Goal: Task Accomplishment & Management: Complete application form

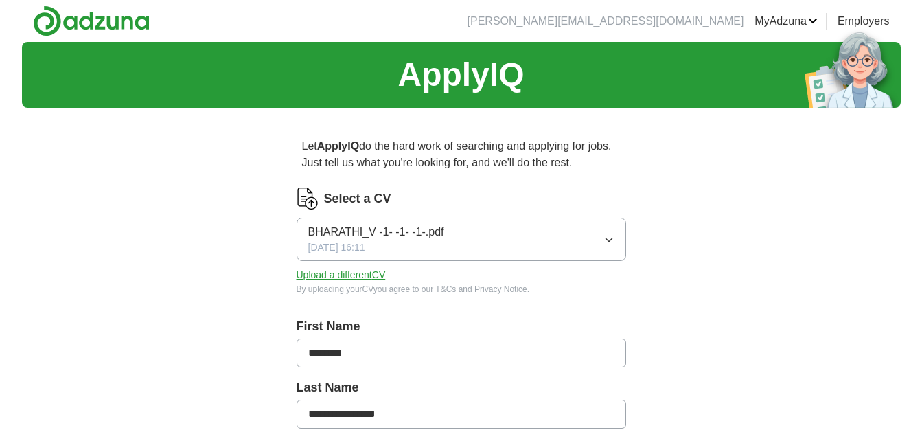
click at [531, 230] on button "BHARATHI_V -1- -1- -1-.pdf [DATE] 16:11" at bounding box center [462, 239] width 330 height 43
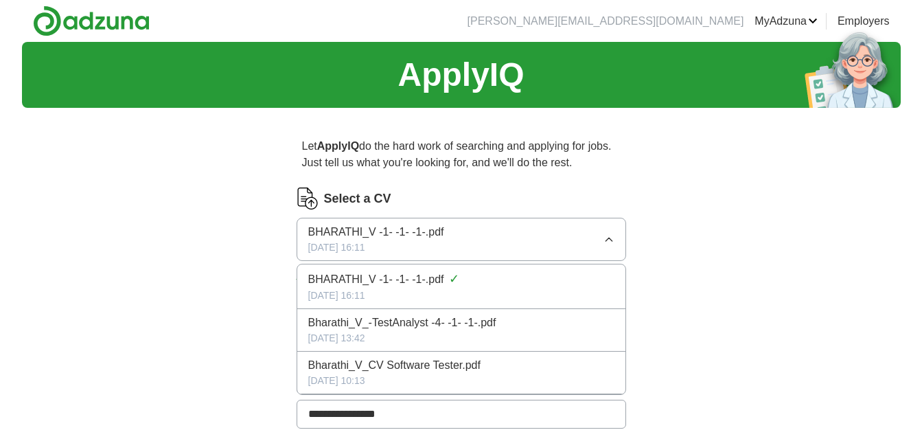
scroll to position [69, 0]
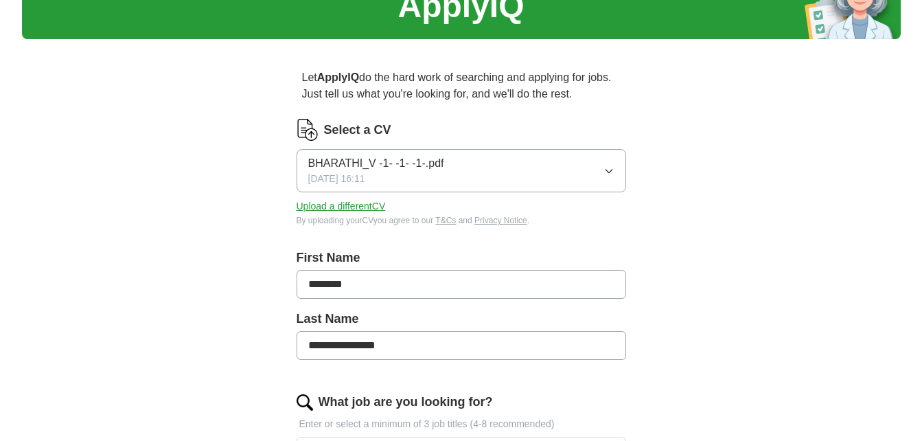
click at [357, 208] on button "Upload a different CV" at bounding box center [341, 206] width 89 height 14
click at [354, 161] on span "[PERSON_NAME] -2-.docx" at bounding box center [374, 163] width 133 height 16
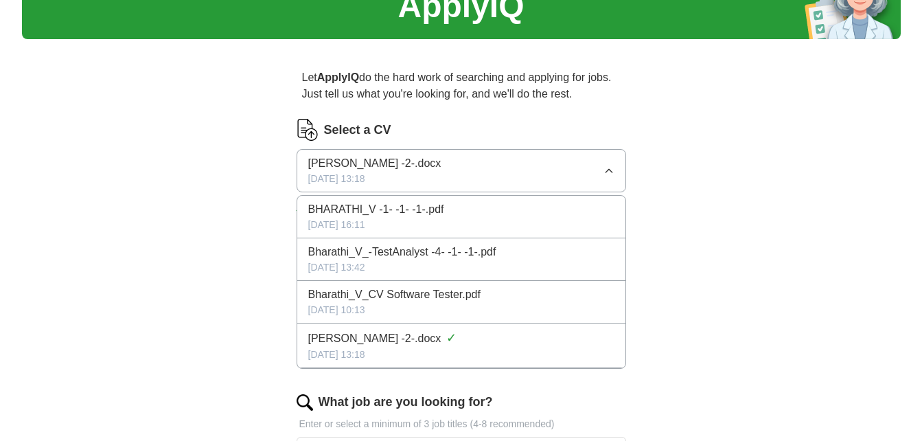
click at [354, 160] on span "[PERSON_NAME] -2-.docx" at bounding box center [374, 163] width 133 height 16
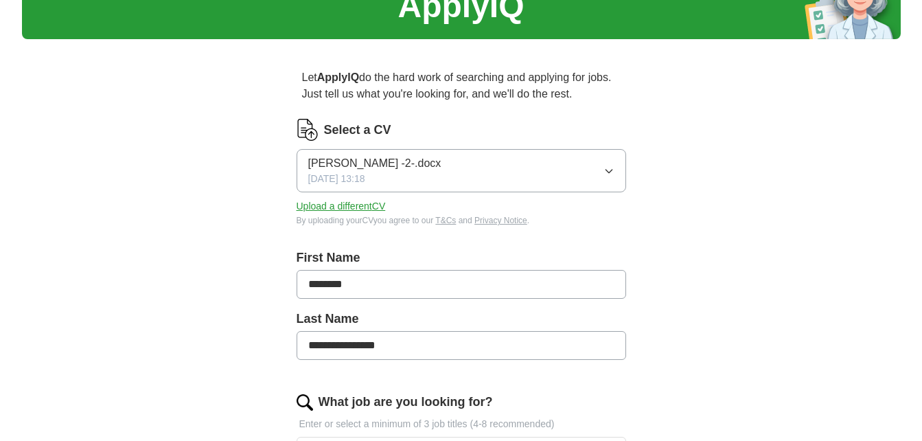
click at [354, 160] on span "[PERSON_NAME] -2-.docx" at bounding box center [374, 163] width 133 height 16
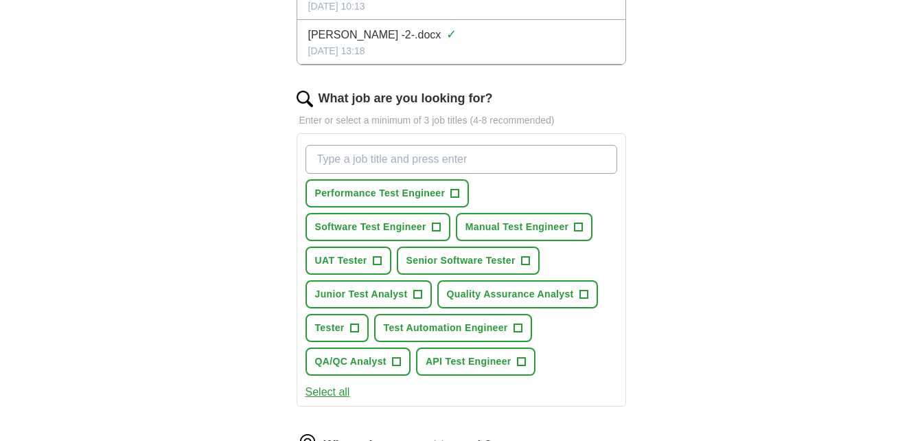
scroll to position [343, 0]
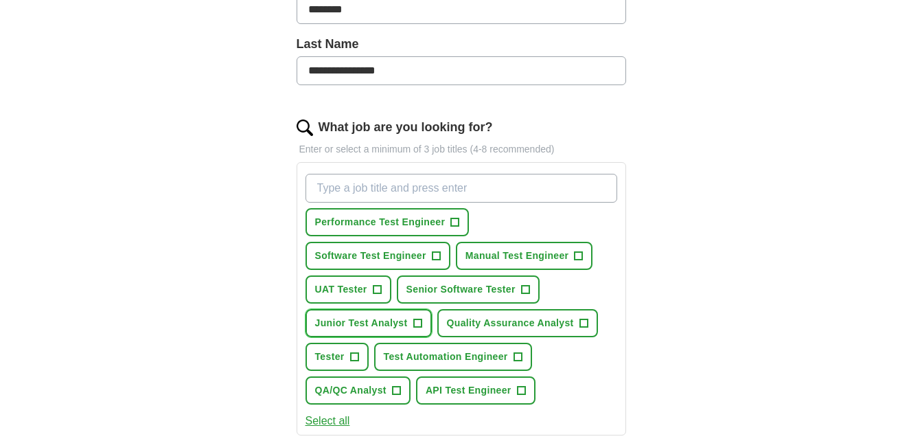
click at [392, 320] on span "Junior Test Analyst" at bounding box center [361, 323] width 93 height 14
click at [472, 320] on span "Quality Assurance Analyst" at bounding box center [510, 323] width 127 height 14
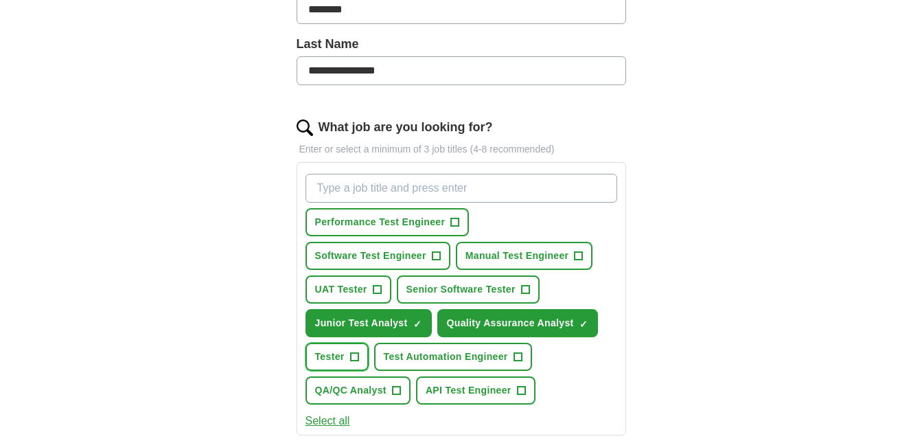
click at [333, 363] on span "Tester" at bounding box center [330, 357] width 30 height 14
click at [345, 292] on span "UAT Tester" at bounding box center [341, 289] width 52 height 14
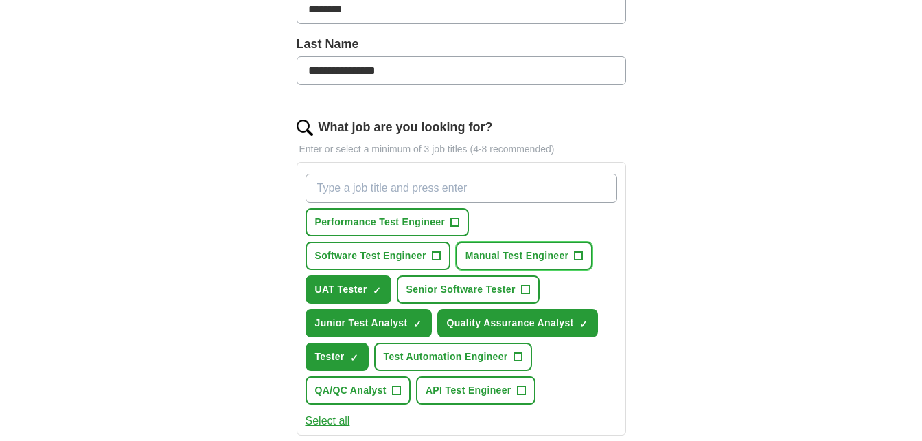
click at [483, 254] on span "Manual Test Engineer" at bounding box center [518, 256] width 104 height 14
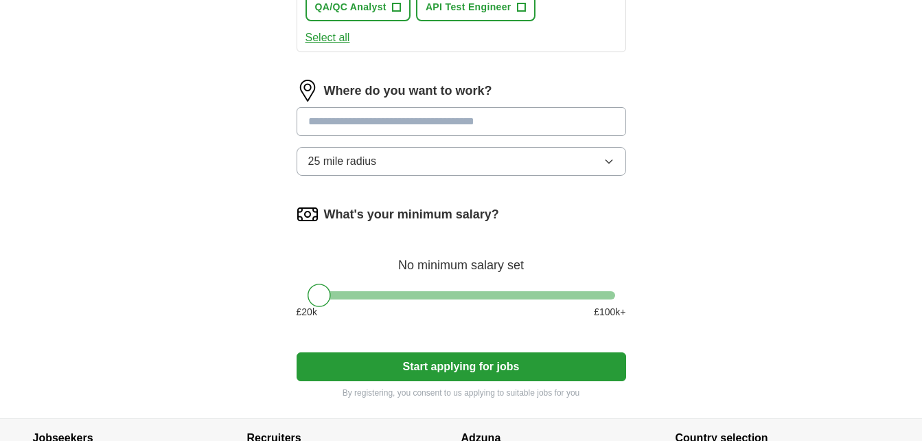
scroll to position [756, 0]
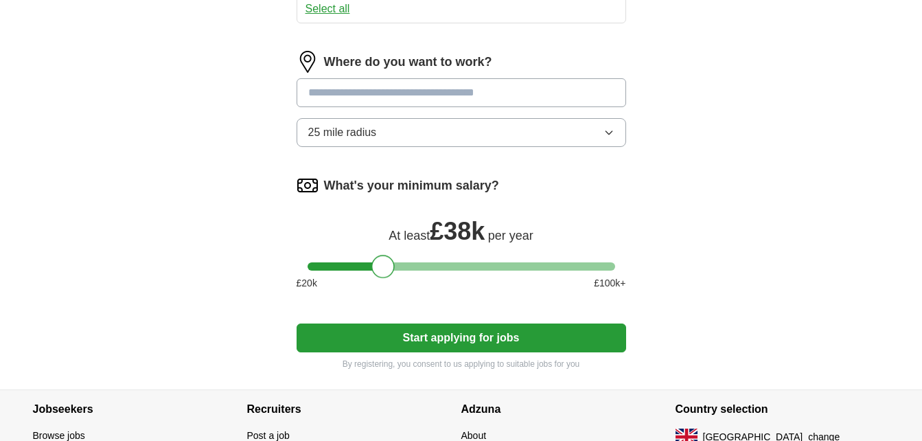
click at [381, 267] on div at bounding box center [462, 266] width 308 height 8
click at [404, 266] on div at bounding box center [462, 266] width 308 height 8
click at [372, 269] on div at bounding box center [462, 266] width 308 height 8
click at [355, 269] on div at bounding box center [462, 266] width 308 height 8
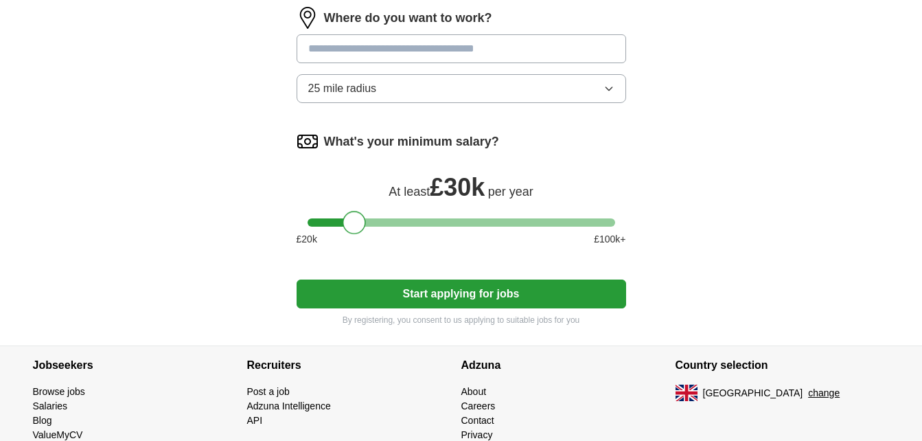
scroll to position [824, 0]
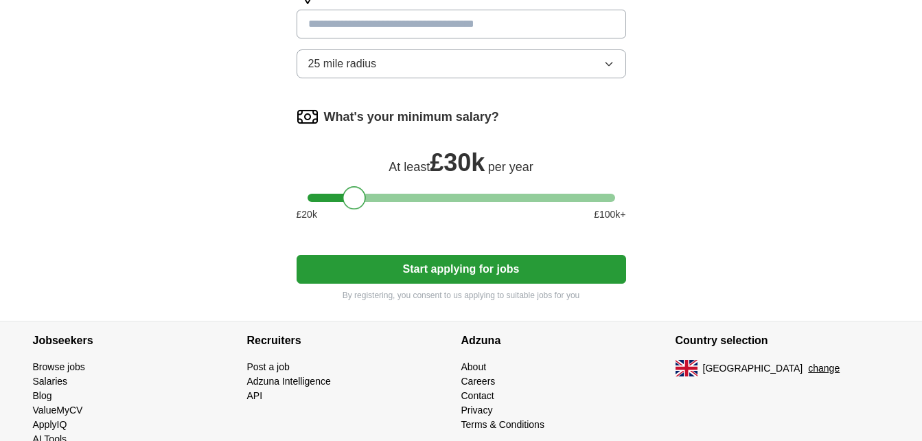
click at [463, 271] on button "Start applying for jobs" at bounding box center [462, 269] width 330 height 29
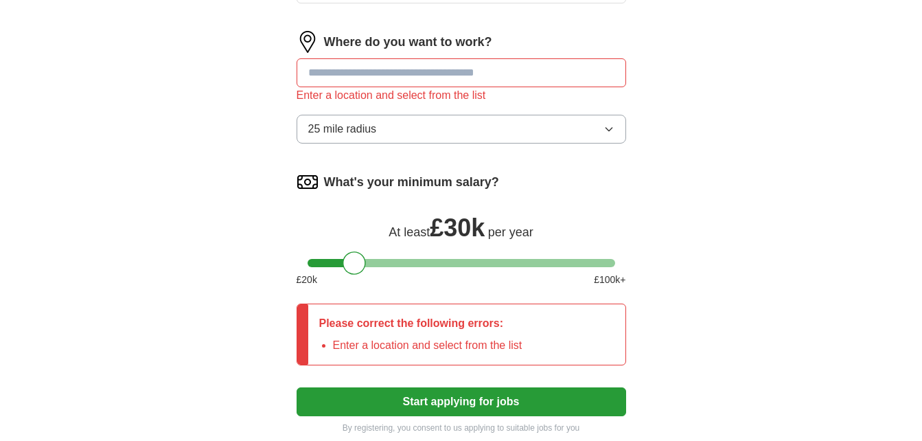
scroll to position [756, 0]
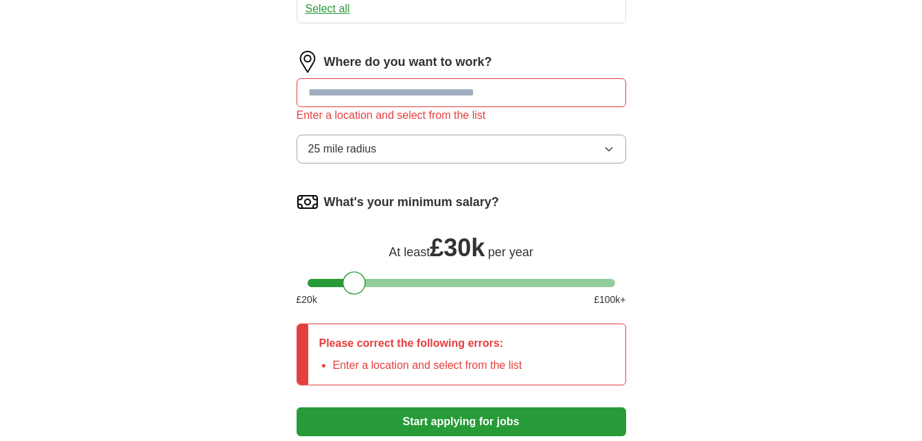
click at [338, 87] on input at bounding box center [462, 92] width 330 height 29
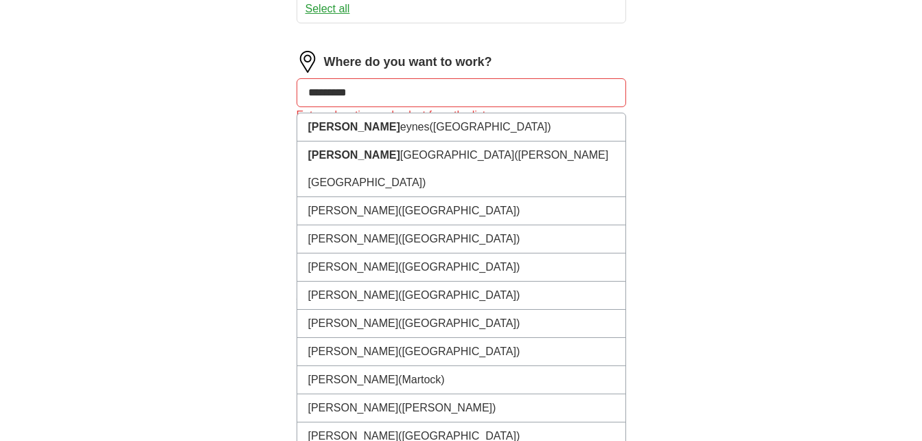
type input "**********"
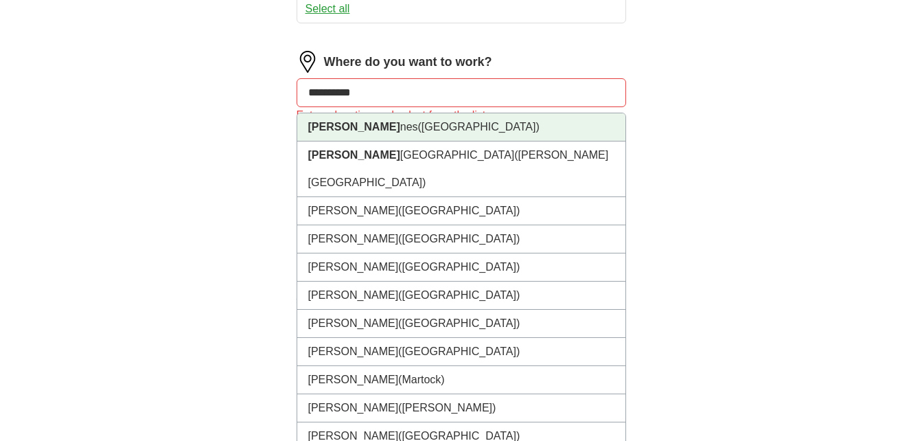
click at [352, 126] on strong "[PERSON_NAME]" at bounding box center [354, 127] width 92 height 12
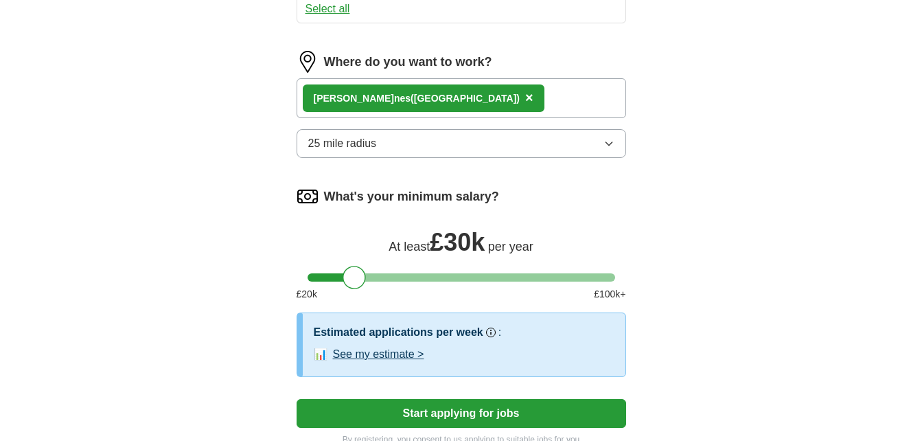
click at [385, 144] on button "25 mile radius" at bounding box center [462, 143] width 330 height 29
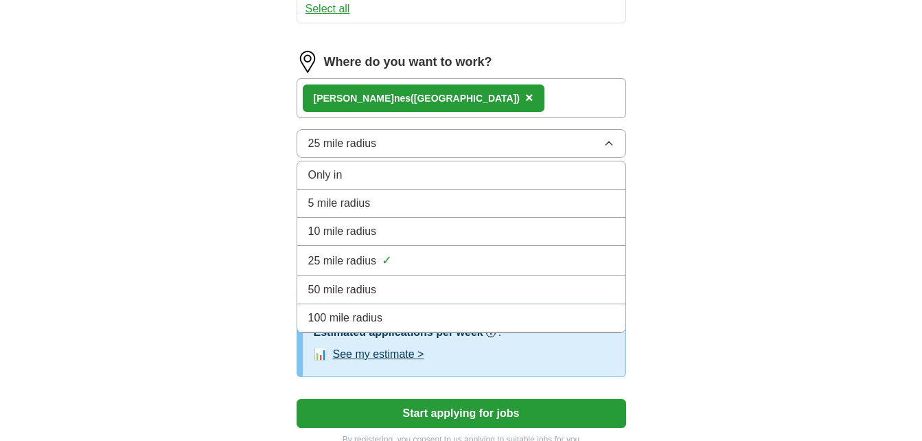
click at [363, 287] on span "50 mile radius" at bounding box center [342, 290] width 69 height 16
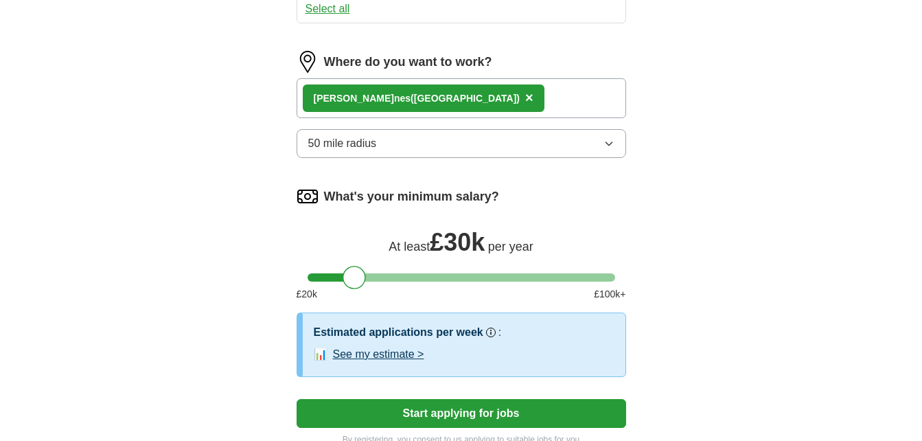
click at [420, 411] on button "Start applying for jobs" at bounding box center [462, 413] width 330 height 29
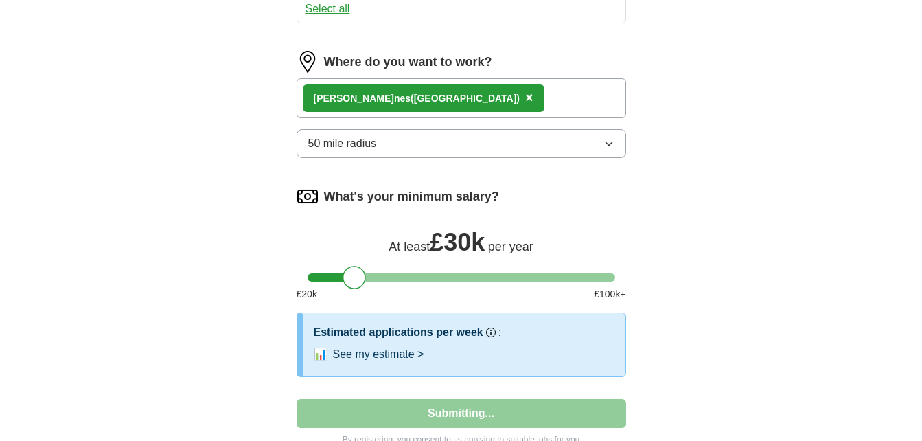
select select "**"
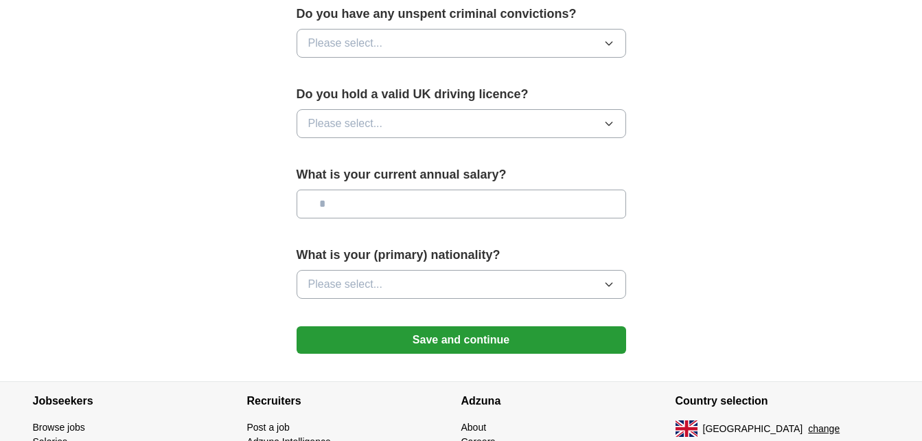
scroll to position [481, 0]
